Goal: Information Seeking & Learning: Learn about a topic

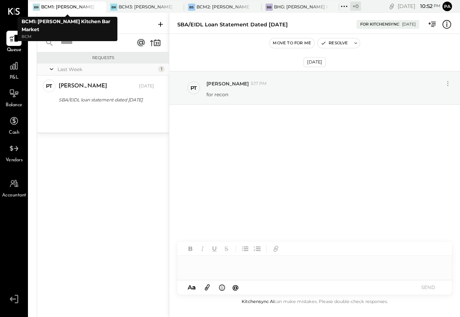
click at [87, 5] on div at bounding box center [92, 7] width 28 height 11
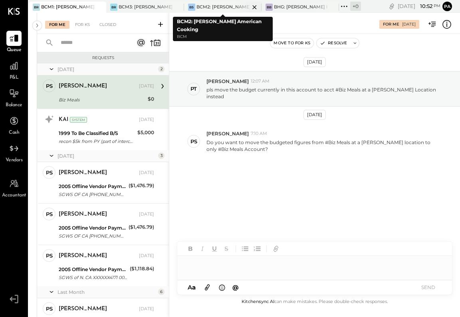
click at [210, 6] on div "BCM2: [PERSON_NAME] American Cooking" at bounding box center [222, 7] width 53 height 6
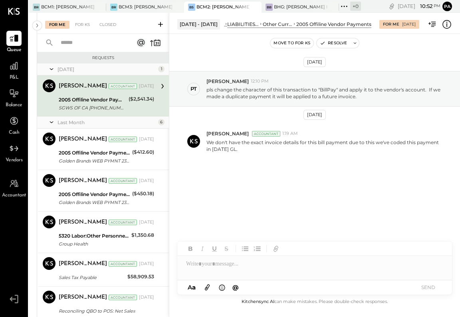
click at [30, 158] on div "P09 2025 polygon, polyline { transition: fill-opacity 0.1s, stroke-opacity 0.1s…" at bounding box center [244, 171] width 431 height 317
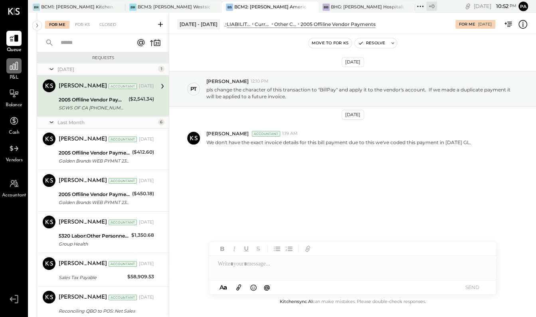
click at [15, 64] on icon at bounding box center [14, 66] width 8 height 8
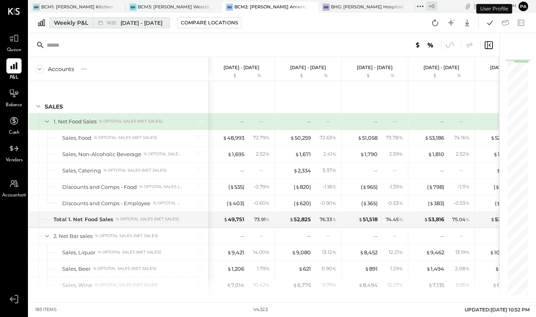
click at [77, 20] on div "Weekly P&L" at bounding box center [71, 23] width 34 height 8
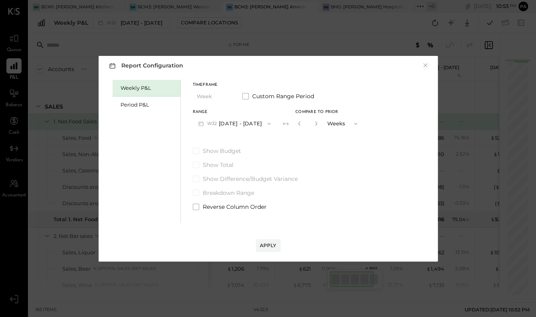
click at [269, 123] on icon "button" at bounding box center [269, 124] width 6 height 6
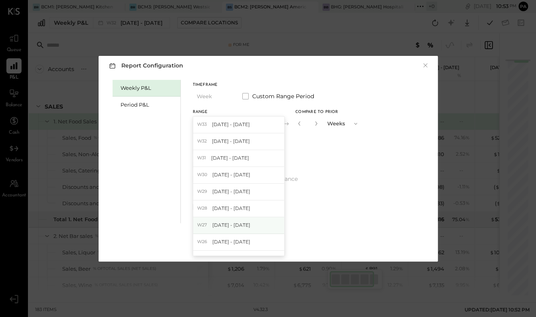
scroll to position [150, 0]
click at [242, 173] on span "[DATE] - [DATE]" at bounding box center [230, 176] width 38 height 7
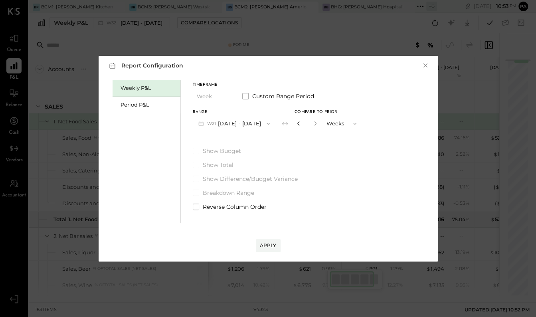
click at [300, 123] on icon "button" at bounding box center [298, 123] width 5 height 5
type input "*"
click at [272, 243] on div "Apply" at bounding box center [268, 245] width 17 height 7
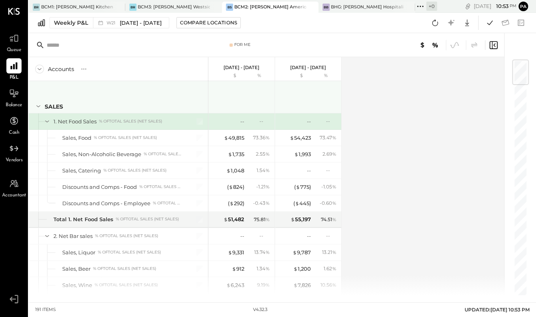
click at [38, 104] on icon at bounding box center [38, 106] width 9 height 9
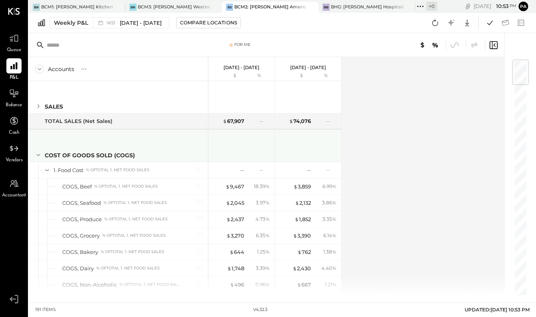
click at [38, 153] on icon at bounding box center [38, 155] width 9 height 9
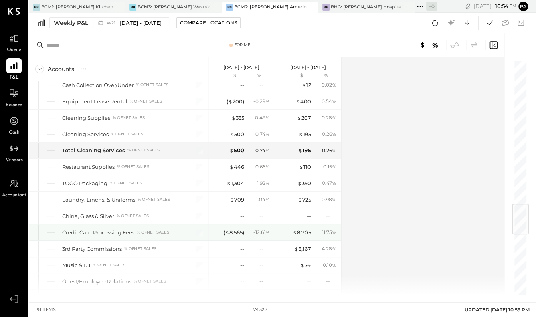
scroll to position [1151, 0]
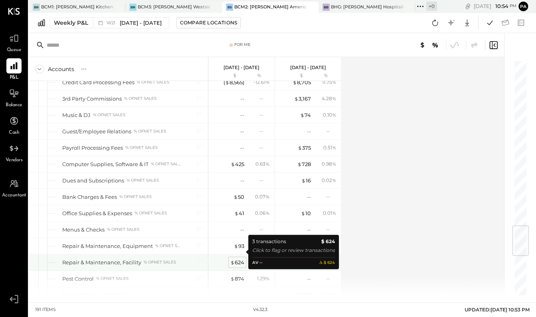
click at [239, 259] on div "$ 624" at bounding box center [237, 263] width 14 height 8
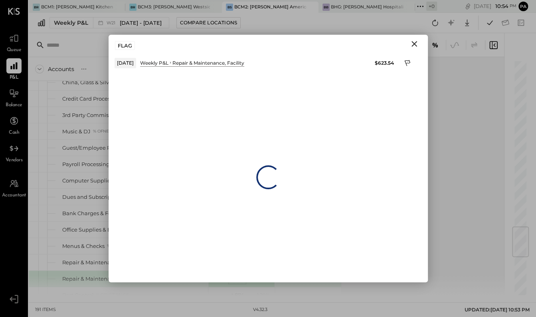
scroll to position [1167, 0]
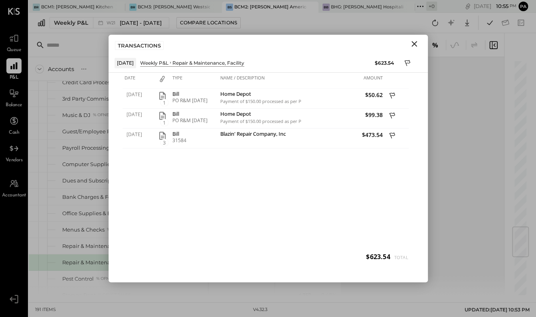
click at [412, 42] on icon "Close" at bounding box center [415, 44] width 10 height 10
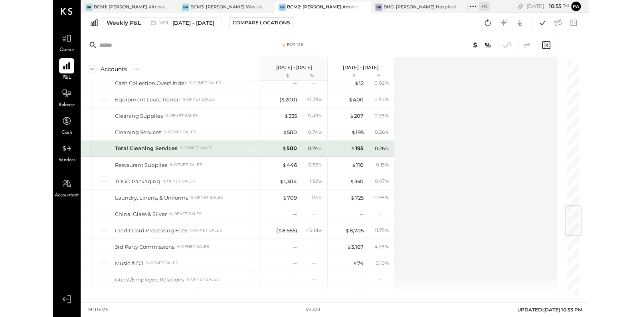
scroll to position [970, 0]
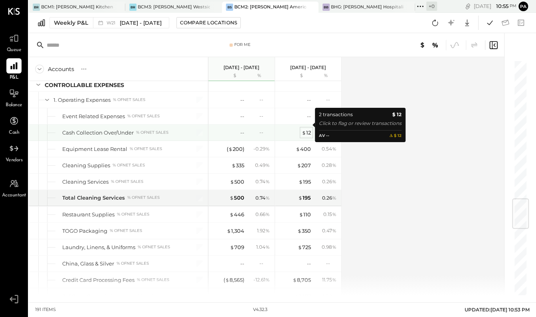
click at [308, 129] on div "$ 12" at bounding box center [306, 133] width 9 height 8
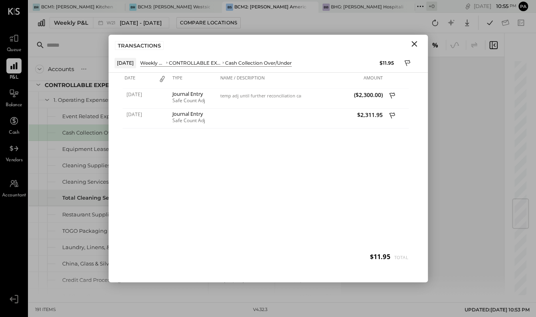
click at [414, 42] on icon "Close" at bounding box center [415, 44] width 10 height 10
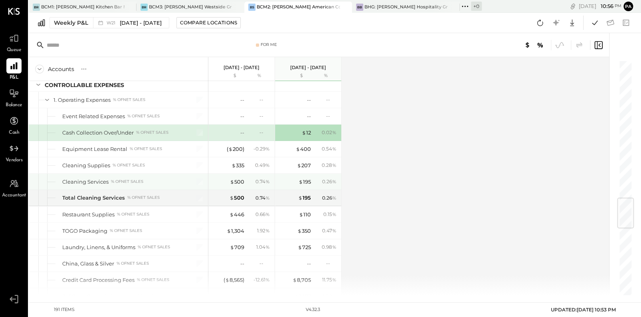
scroll to position [970, 0]
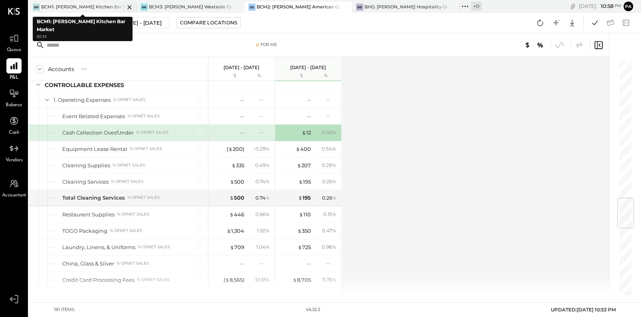
click at [90, 5] on div "BCM1: [PERSON_NAME] Kitchen Bar Market" at bounding box center [82, 7] width 83 height 6
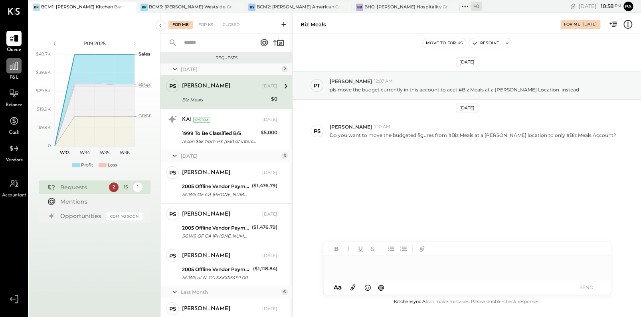
click at [13, 68] on icon at bounding box center [14, 66] width 8 height 8
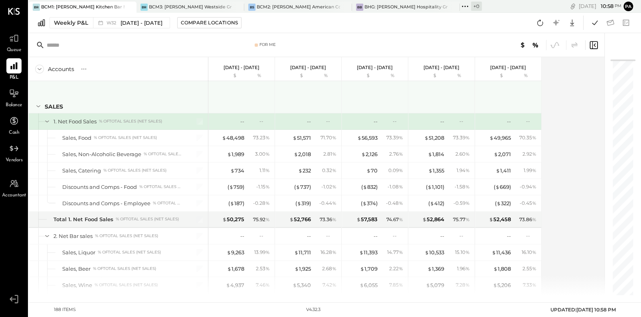
click at [37, 106] on icon at bounding box center [38, 106] width 4 height 2
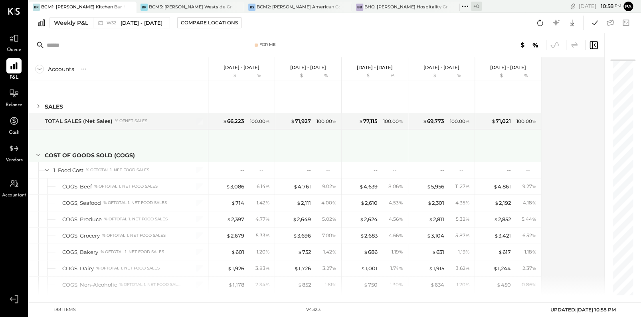
click at [37, 155] on icon at bounding box center [38, 155] width 4 height 2
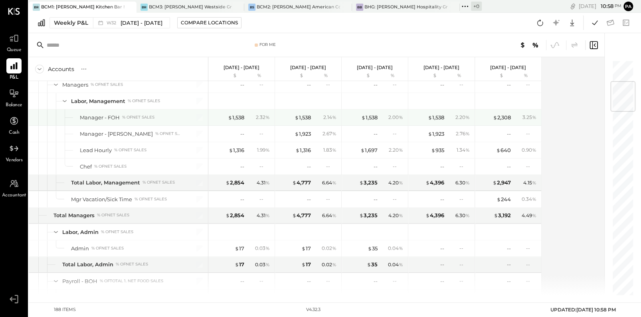
scroll to position [99, 0]
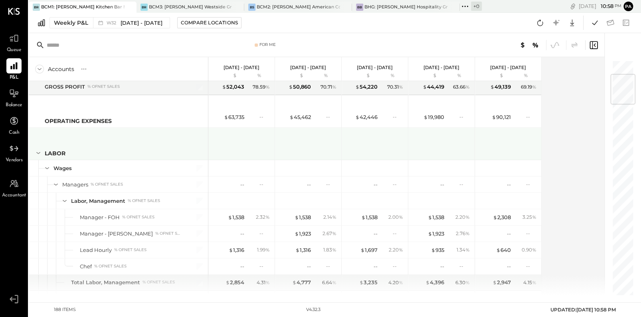
click at [38, 151] on icon at bounding box center [38, 153] width 9 height 9
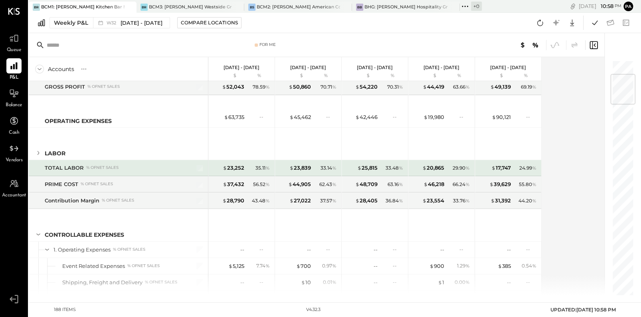
scroll to position [249, 0]
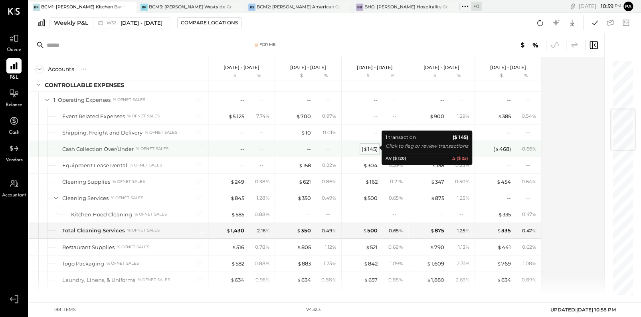
click at [372, 147] on div "( $ 145 )" at bounding box center [370, 149] width 16 height 8
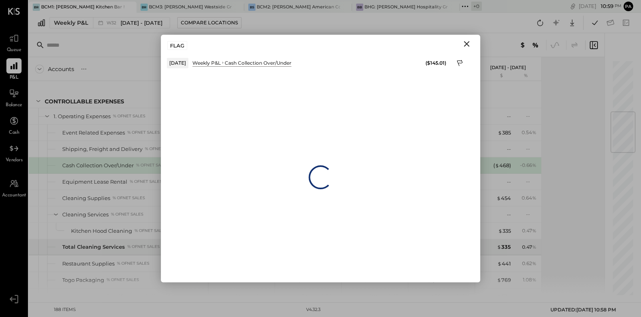
scroll to position [265, 0]
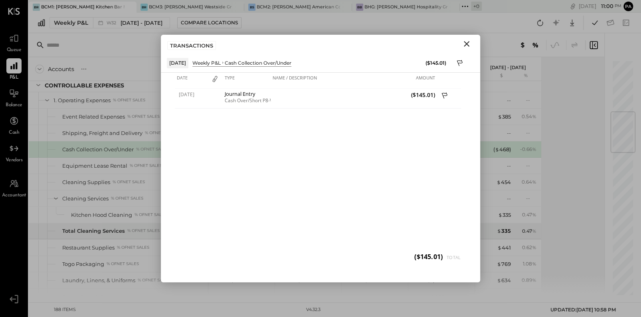
click at [460, 43] on icon "Close" at bounding box center [467, 44] width 10 height 10
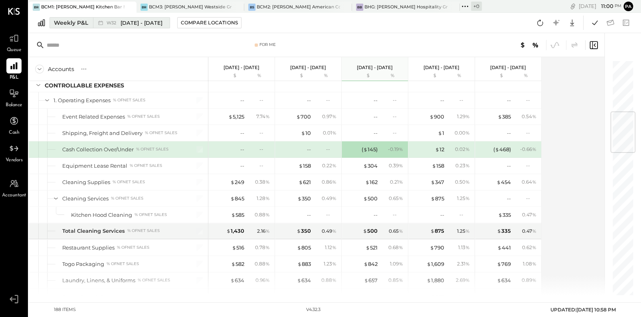
click at [133, 23] on span "[DATE] - [DATE]" at bounding box center [142, 23] width 42 height 8
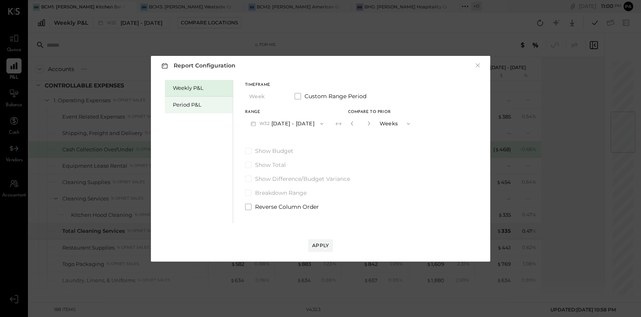
click at [193, 103] on div "Period P&L" at bounding box center [201, 105] width 56 height 8
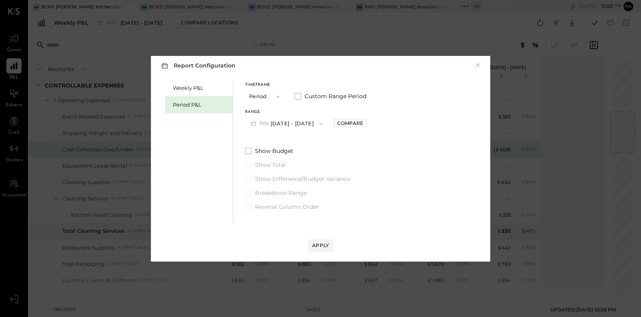
click at [323, 123] on icon "button" at bounding box center [320, 124] width 3 height 2
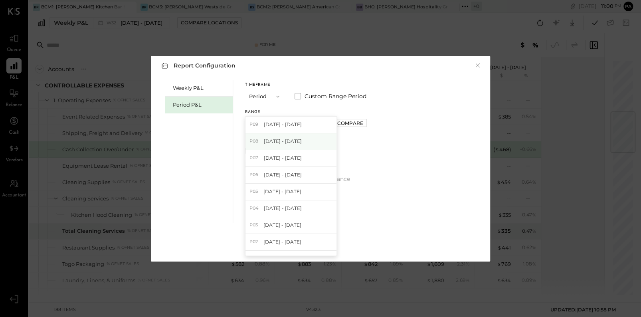
click at [283, 141] on span "[DATE] - [DATE]" at bounding box center [283, 141] width 38 height 7
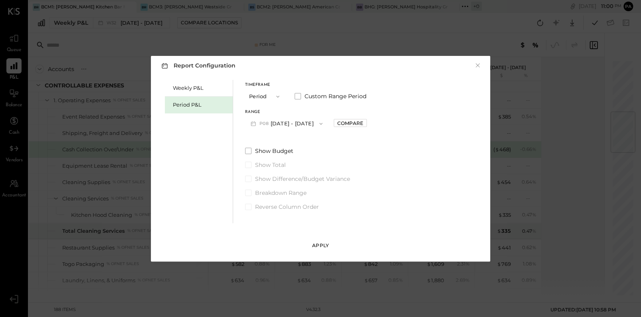
click at [323, 243] on div "Apply" at bounding box center [320, 245] width 17 height 7
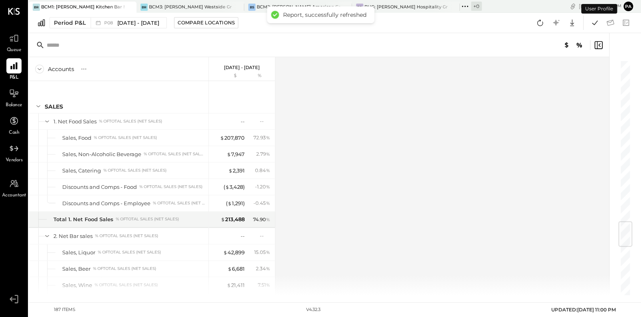
scroll to position [1358, 0]
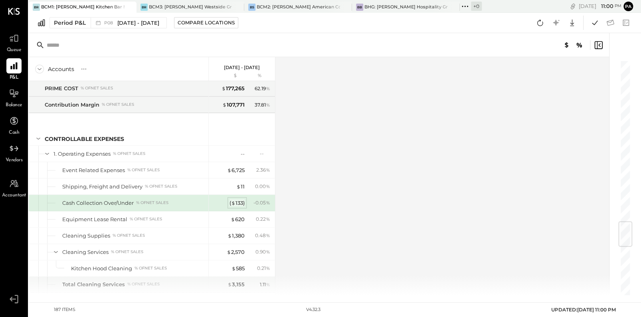
click at [238, 199] on div "( $ 133 )" at bounding box center [237, 203] width 15 height 8
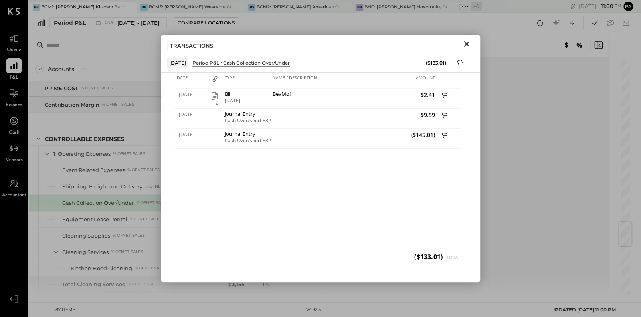
click at [460, 42] on icon "Close" at bounding box center [467, 44] width 10 height 10
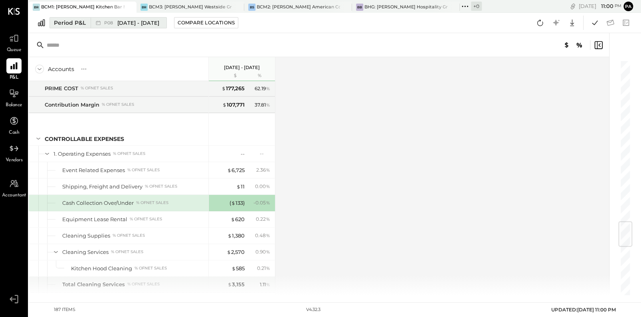
click at [120, 22] on span "[DATE] - [DATE]" at bounding box center [138, 23] width 42 height 8
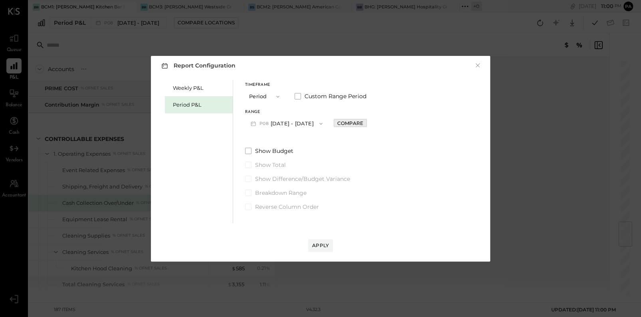
click at [359, 126] on div "Compare" at bounding box center [350, 123] width 26 height 7
click at [323, 242] on div "Apply" at bounding box center [320, 245] width 17 height 7
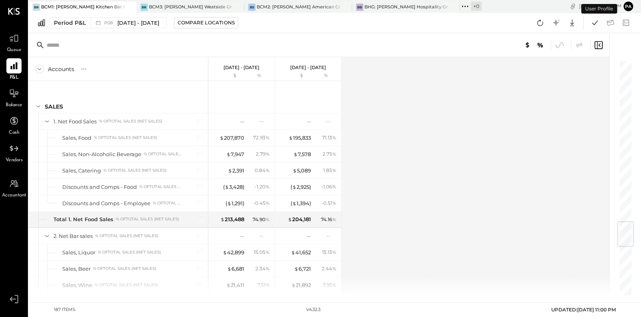
scroll to position [1358, 0]
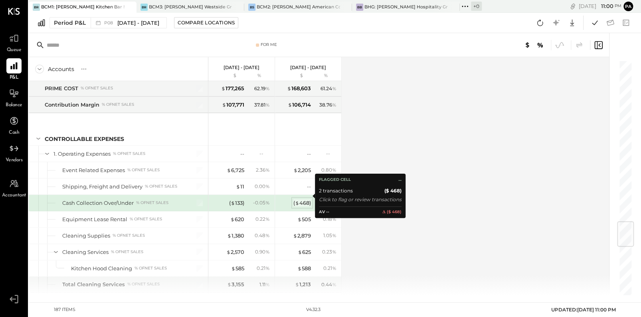
click at [305, 199] on div "( $ 468 )" at bounding box center [303, 203] width 18 height 8
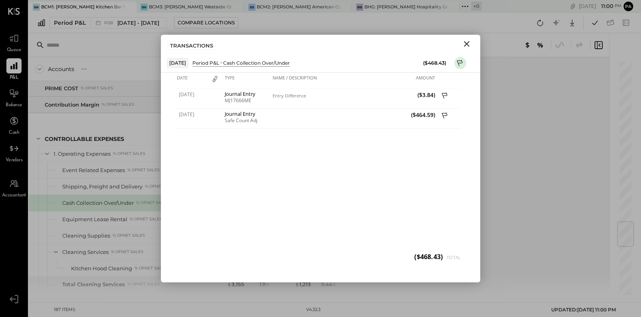
click at [460, 41] on icon "Close" at bounding box center [467, 44] width 10 height 10
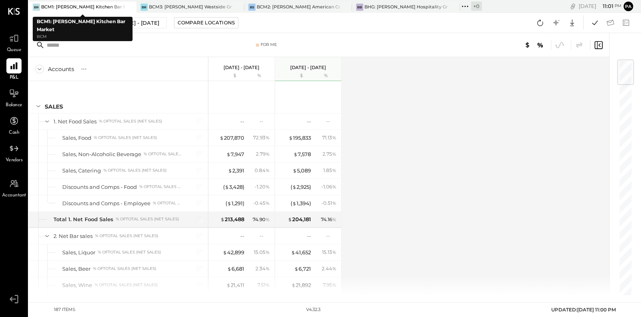
click at [78, 5] on div "BCM1: [PERSON_NAME] Kitchen Bar Market" at bounding box center [82, 7] width 83 height 6
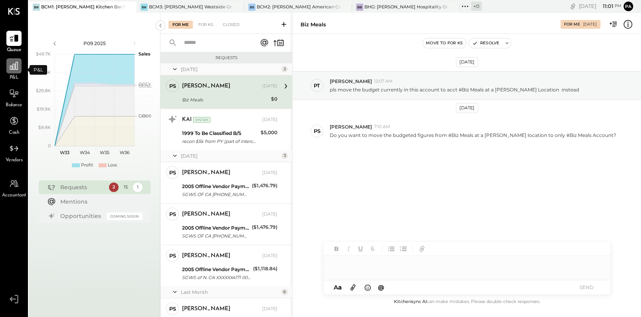
click at [16, 68] on icon at bounding box center [14, 66] width 10 height 10
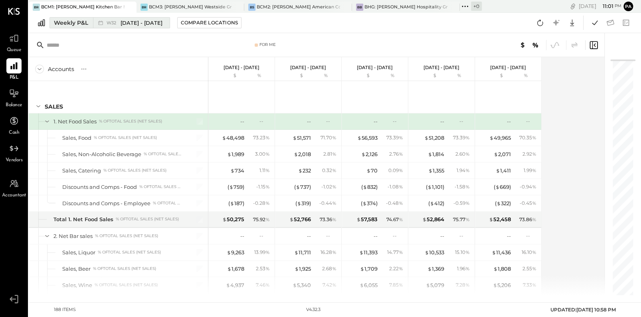
click at [55, 22] on div "Weekly P&L" at bounding box center [71, 23] width 34 height 8
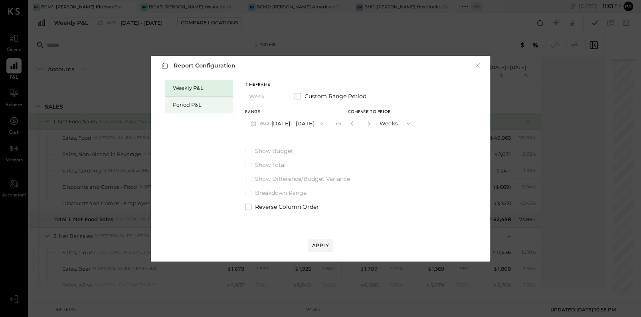
click at [191, 105] on div "Period P&L" at bounding box center [201, 105] width 56 height 8
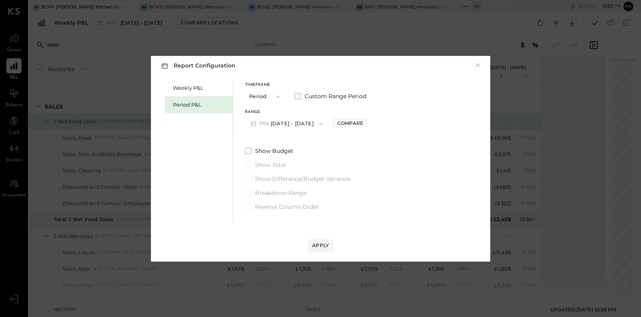
click at [297, 97] on span at bounding box center [298, 96] width 6 height 6
click at [289, 123] on icon "button" at bounding box center [285, 124] width 6 height 6
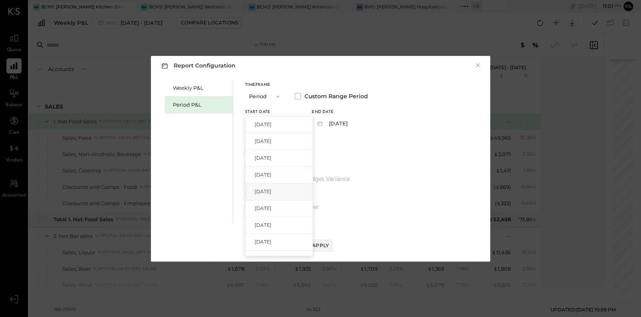
click at [272, 192] on span "[DATE]" at bounding box center [263, 191] width 17 height 7
click at [355, 125] on span "button" at bounding box center [350, 124] width 10 height 6
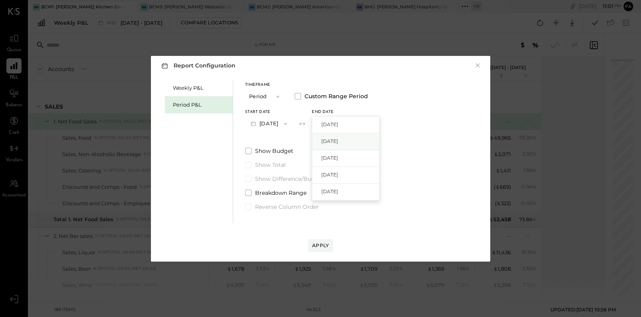
click at [338, 139] on span "[DATE]" at bounding box center [329, 141] width 17 height 7
click at [321, 244] on div "Apply" at bounding box center [320, 245] width 17 height 7
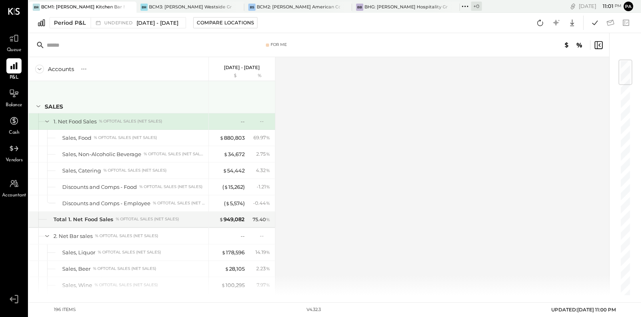
click at [37, 105] on icon at bounding box center [38, 106] width 9 height 9
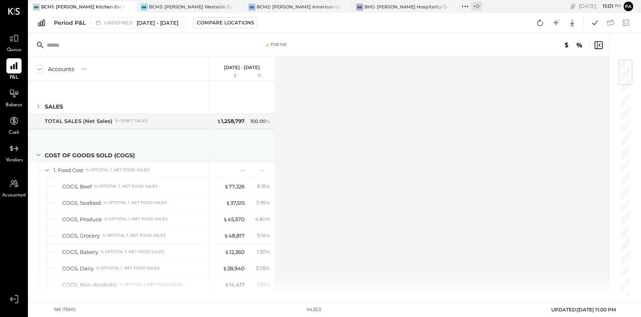
click at [39, 153] on icon at bounding box center [38, 155] width 9 height 9
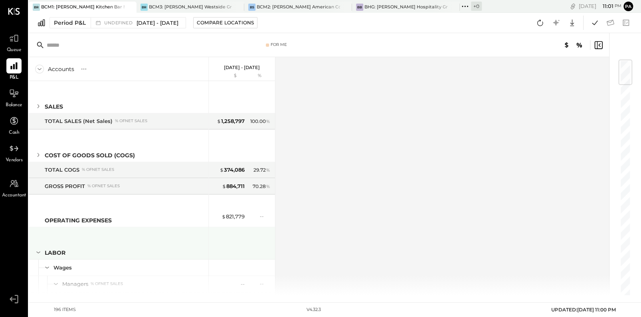
click at [39, 251] on icon at bounding box center [38, 252] width 9 height 9
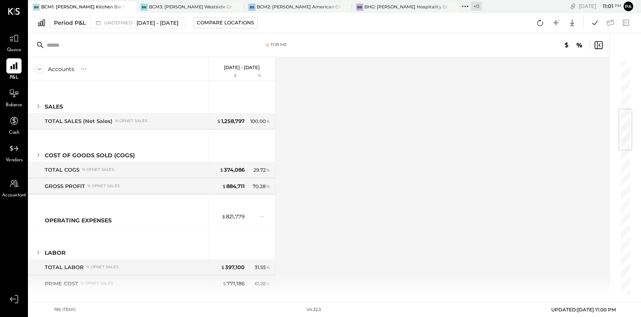
scroll to position [249, 0]
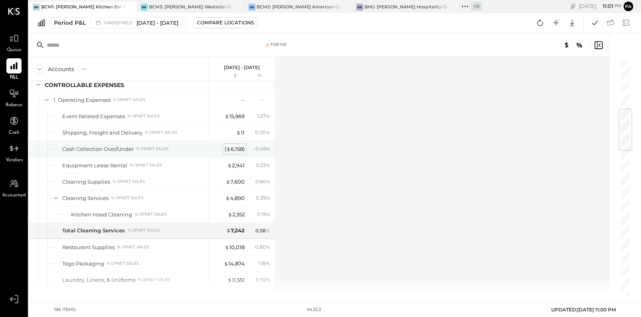
click at [232, 147] on div "( $ 6,158 )" at bounding box center [235, 149] width 20 height 8
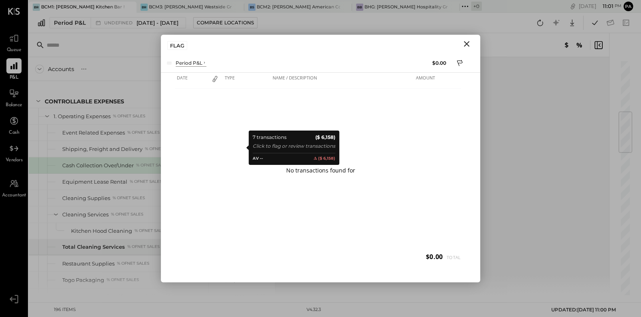
scroll to position [265, 0]
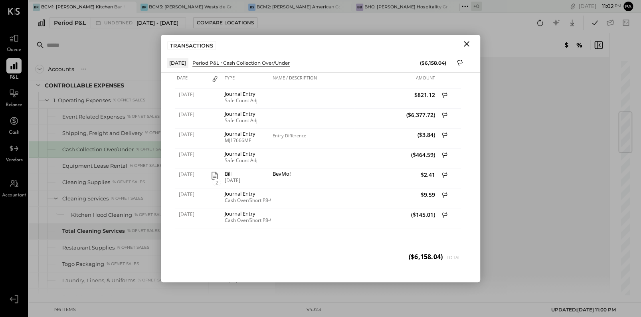
click at [460, 44] on icon "Close" at bounding box center [467, 44] width 10 height 10
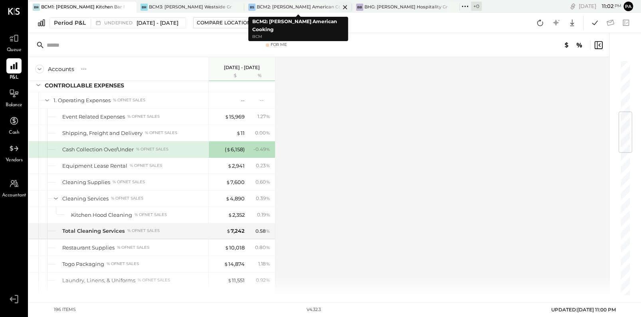
click at [309, 7] on div "BCM2: [PERSON_NAME] American Cooking" at bounding box center [298, 7] width 83 height 6
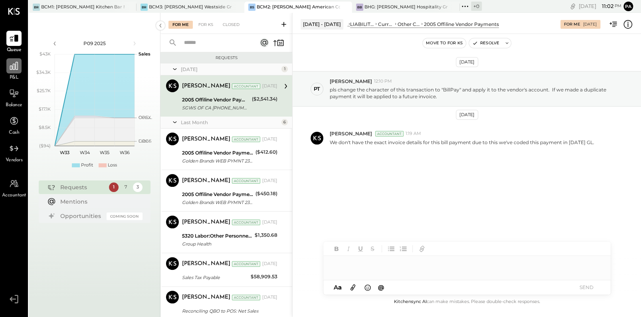
click at [17, 70] on icon at bounding box center [14, 66] width 10 height 10
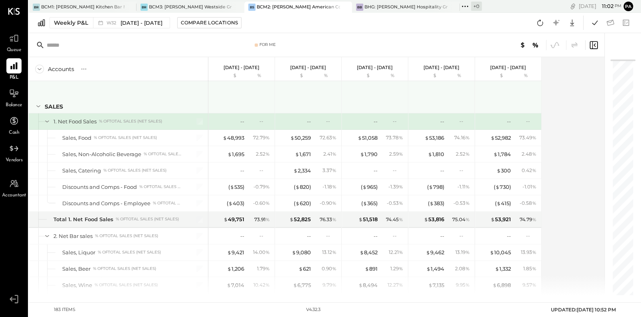
click at [38, 105] on icon at bounding box center [38, 106] width 9 height 9
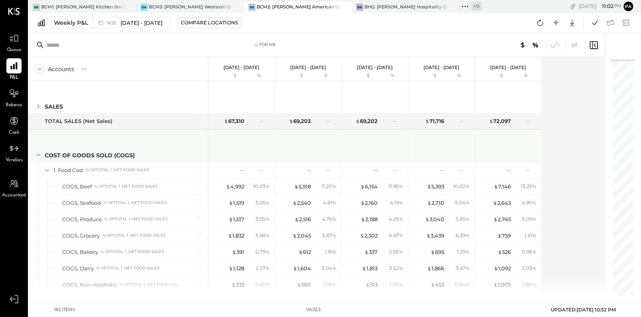
click at [38, 155] on icon at bounding box center [38, 155] width 9 height 9
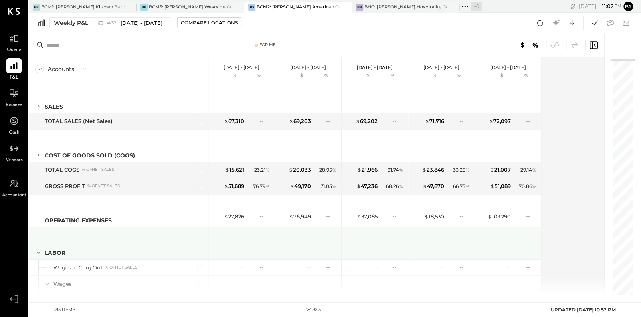
click at [39, 254] on icon at bounding box center [38, 252] width 9 height 9
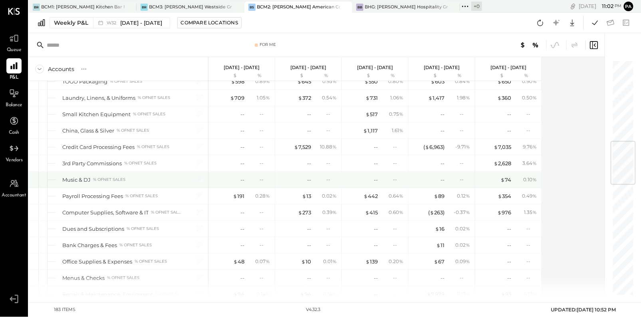
scroll to position [249, 0]
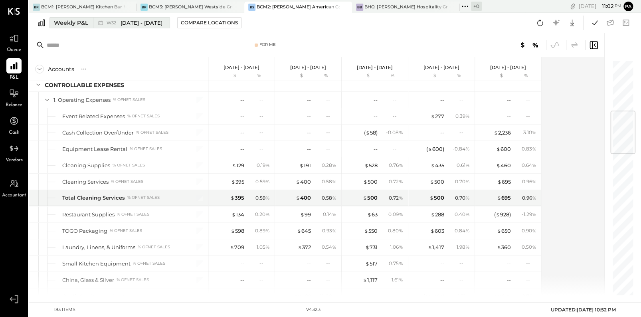
click at [146, 24] on span "[DATE] - [DATE]" at bounding box center [142, 23] width 42 height 8
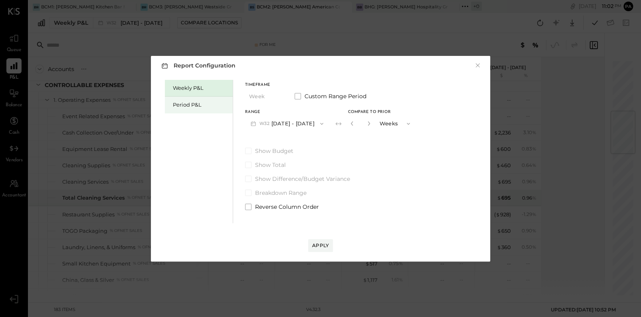
click at [196, 103] on div "Period P&L" at bounding box center [201, 105] width 56 height 8
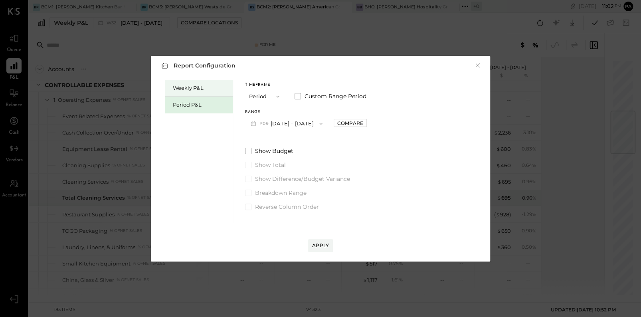
click at [194, 86] on div "Weekly P&L" at bounding box center [201, 88] width 56 height 8
click at [325, 124] on icon "button" at bounding box center [322, 124] width 6 height 6
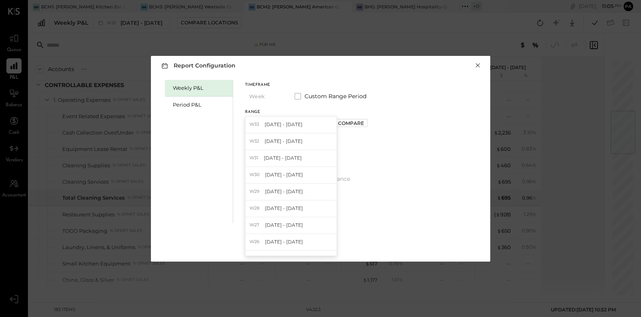
click at [460, 65] on button "×" at bounding box center [477, 65] width 7 height 8
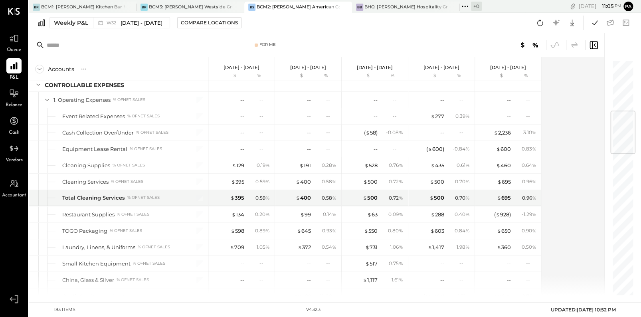
click at [301, 2] on div "BS BCM2: [PERSON_NAME] American Cooking" at bounding box center [298, 7] width 108 height 11
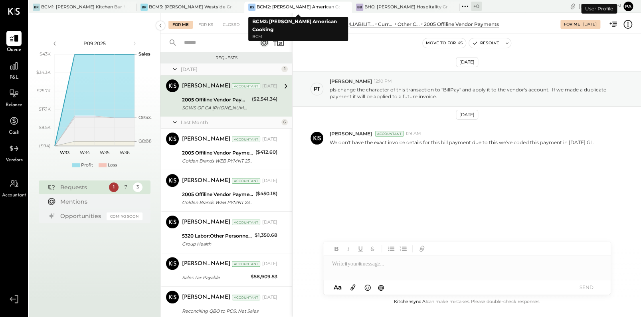
click at [305, 4] on div "BCM2: [PERSON_NAME] American Cooking" at bounding box center [298, 7] width 83 height 6
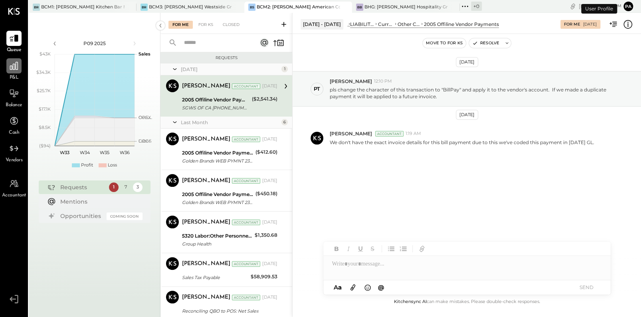
click at [14, 69] on icon at bounding box center [14, 66] width 8 height 8
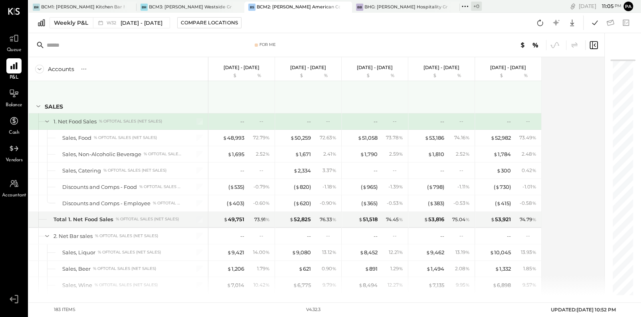
click at [38, 105] on icon at bounding box center [38, 106] width 9 height 9
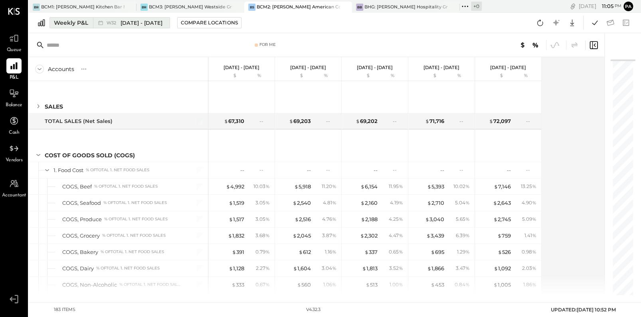
click at [83, 22] on div "Weekly P&L" at bounding box center [71, 23] width 34 height 8
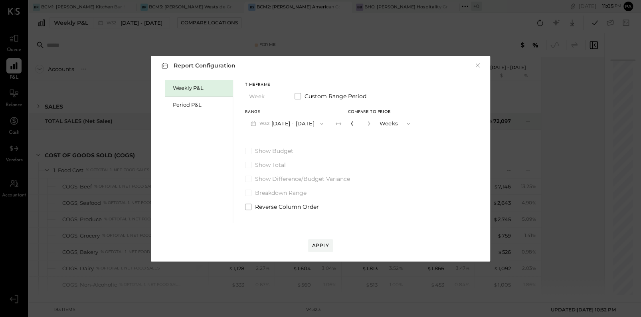
click at [350, 124] on icon "button" at bounding box center [352, 123] width 5 height 5
type input "*"
click at [323, 242] on div "Apply" at bounding box center [320, 245] width 17 height 7
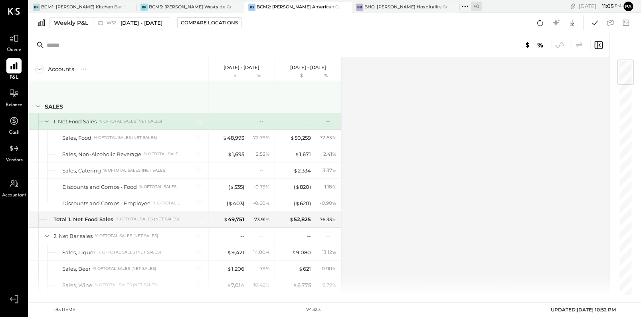
click at [38, 107] on icon at bounding box center [38, 106] width 9 height 9
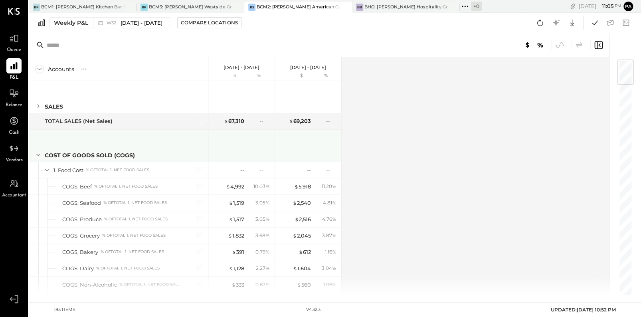
click at [40, 155] on icon at bounding box center [38, 155] width 9 height 9
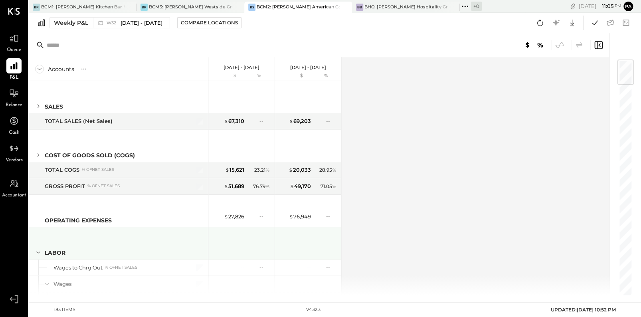
click at [39, 250] on icon at bounding box center [38, 252] width 9 height 9
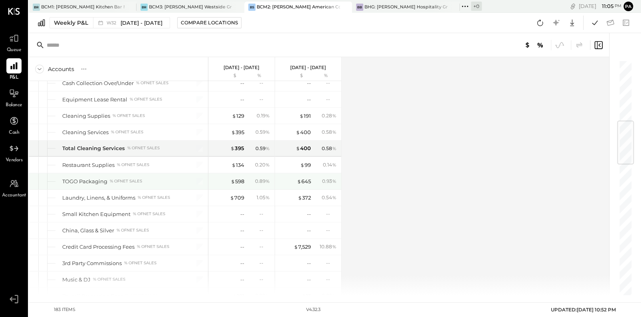
scroll to position [249, 0]
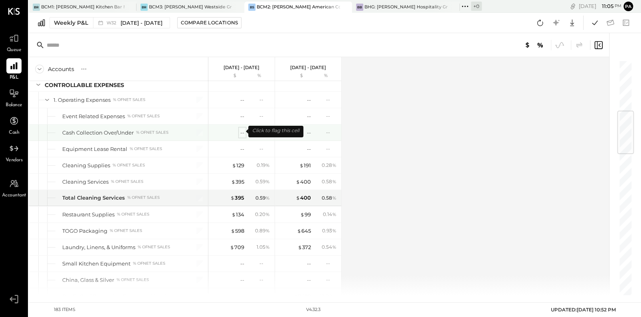
click at [243, 131] on div "--" at bounding box center [242, 133] width 4 height 8
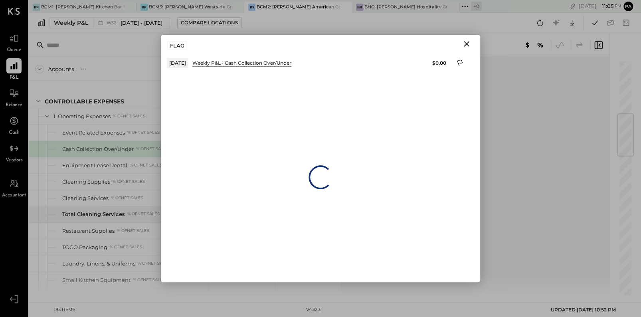
scroll to position [265, 0]
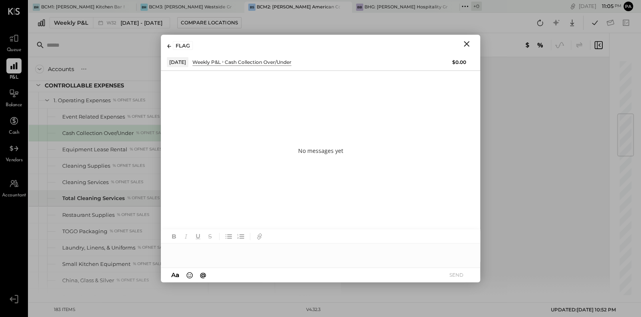
click at [460, 42] on icon "Close" at bounding box center [467, 44] width 10 height 10
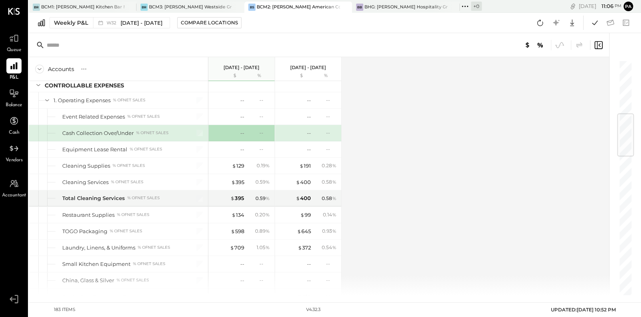
click at [304, 6] on div "BCM2: [PERSON_NAME] American Cooking" at bounding box center [298, 7] width 83 height 6
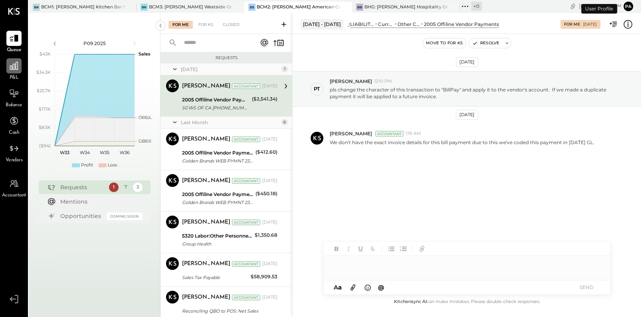
click at [13, 67] on icon at bounding box center [14, 66] width 8 height 8
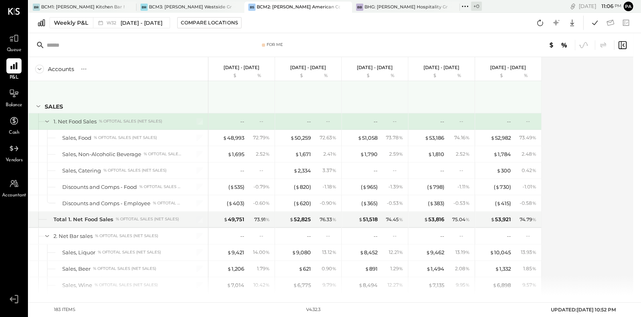
click at [39, 106] on icon at bounding box center [38, 106] width 4 height 2
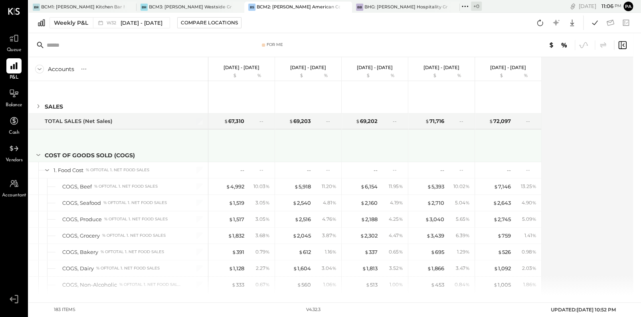
click at [37, 154] on icon at bounding box center [38, 155] width 4 height 2
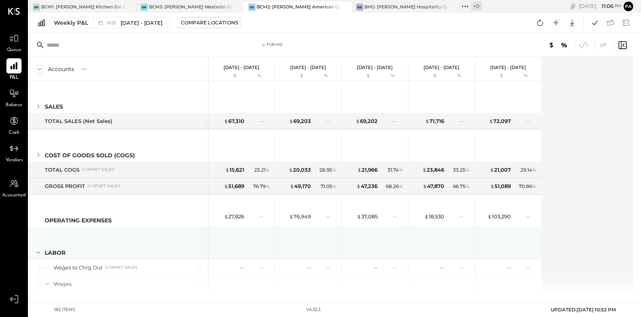
click at [39, 252] on icon at bounding box center [38, 252] width 9 height 9
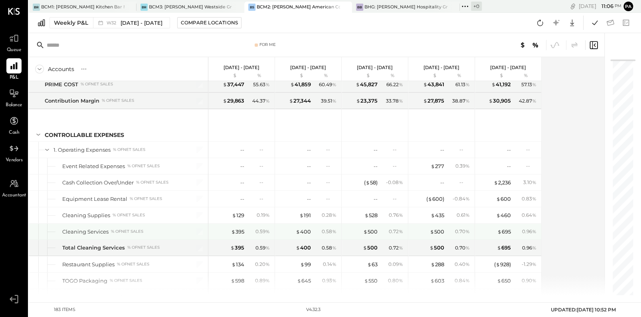
scroll to position [249, 0]
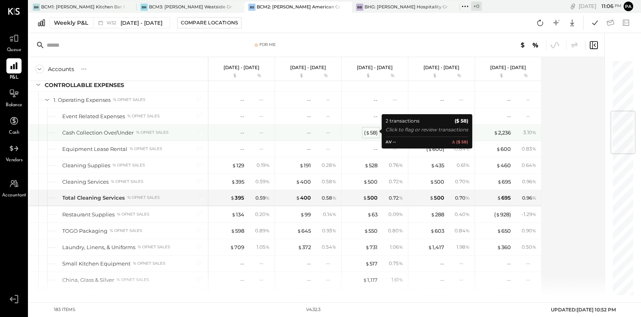
click at [372, 132] on div "( $ 58 )" at bounding box center [371, 133] width 14 height 8
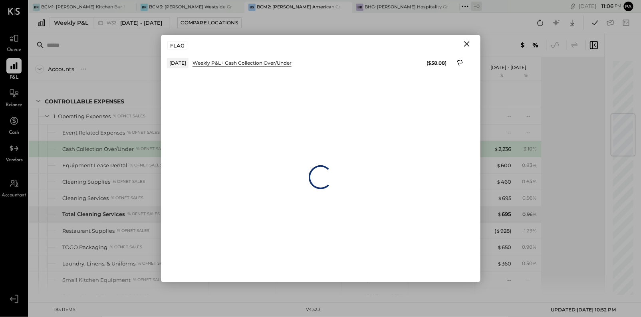
scroll to position [265, 0]
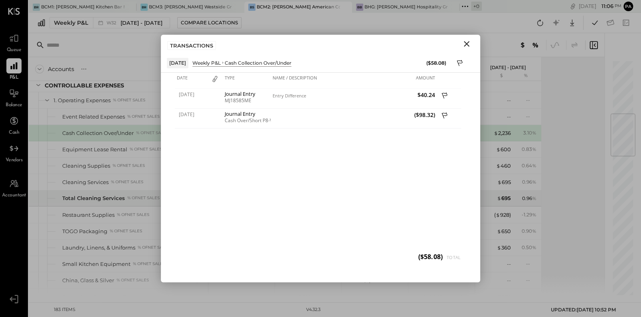
click at [460, 43] on icon "Close" at bounding box center [467, 44] width 10 height 10
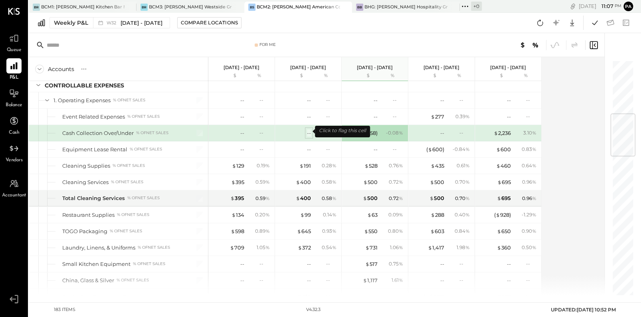
click at [311, 130] on div "--" at bounding box center [309, 133] width 4 height 8
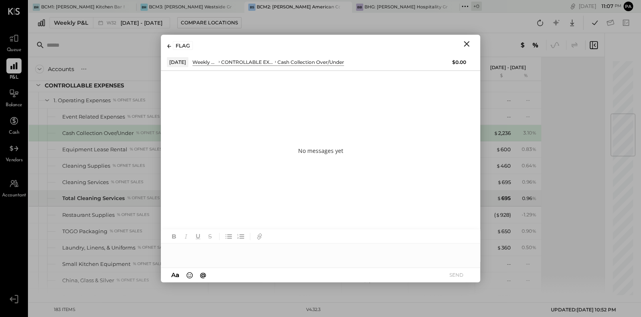
click at [460, 42] on icon "Close" at bounding box center [467, 44] width 10 height 10
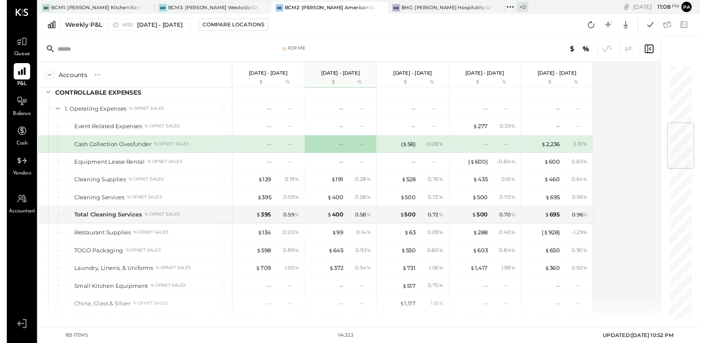
scroll to position [266, 0]
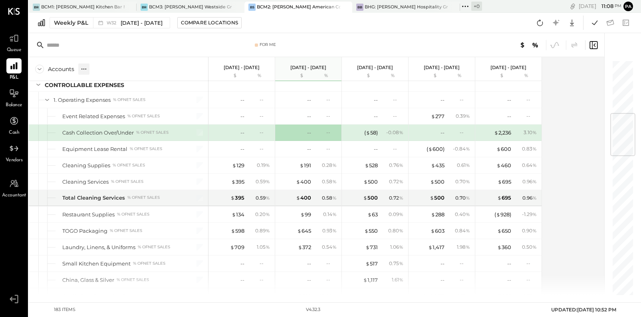
click at [87, 69] on icon at bounding box center [84, 69] width 8 height 8
click at [101, 68] on div "GL" at bounding box center [100, 68] width 8 height 7
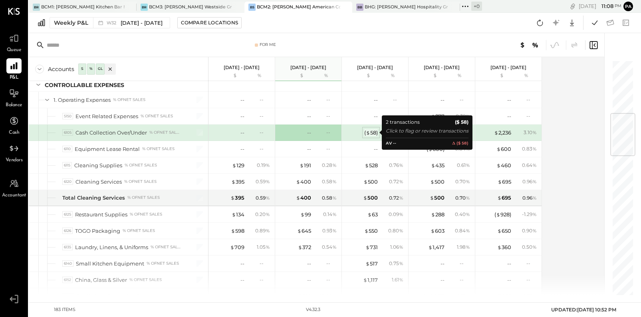
click at [373, 132] on div "( $ 58 )" at bounding box center [371, 133] width 14 height 8
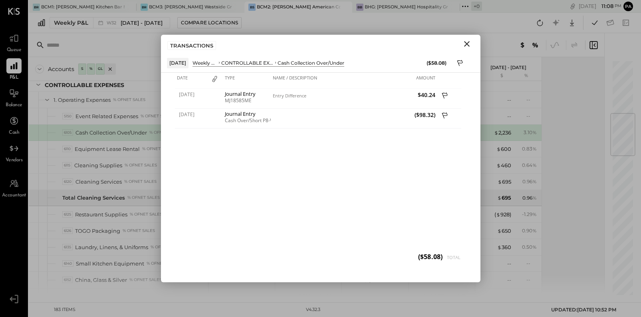
click at [368, 24] on div "Weekly P&L W32 [DATE] - [DATE] Compare Locations Google Sheets Excel" at bounding box center [335, 23] width 612 height 20
click at [460, 43] on icon "Close" at bounding box center [467, 44] width 10 height 10
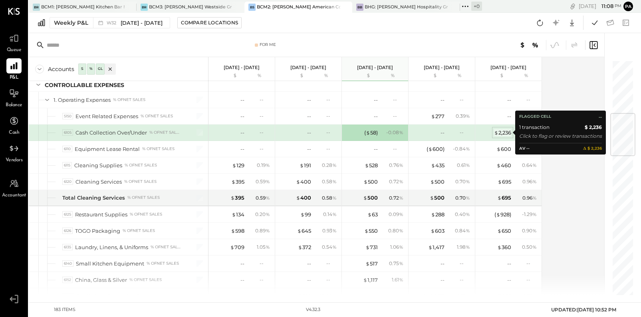
click at [460, 132] on div "$ 2,236" at bounding box center [502, 133] width 17 height 8
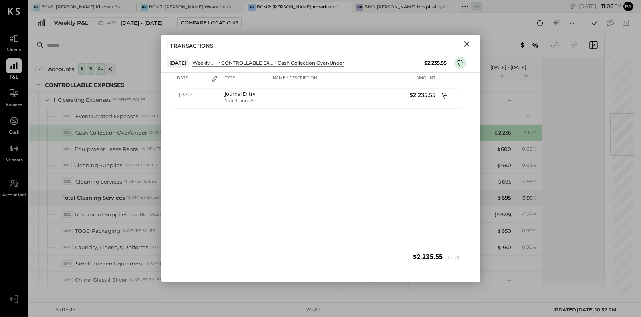
click at [460, 43] on icon "Close" at bounding box center [467, 44] width 10 height 10
